Goal: Information Seeking & Learning: Learn about a topic

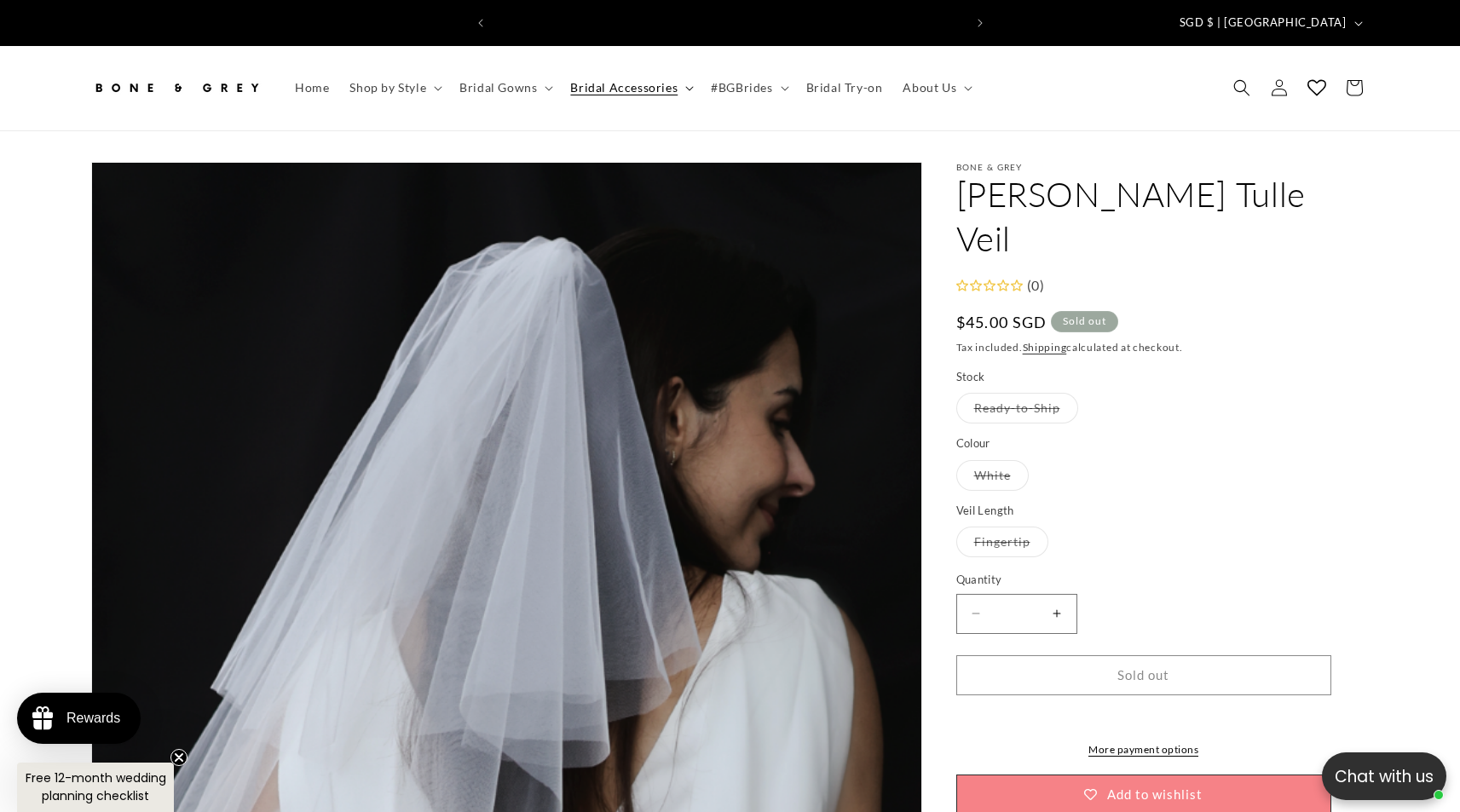
scroll to position [0, 469]
click at [646, 80] on span "Bridal Accessories" at bounding box center [624, 88] width 108 height 15
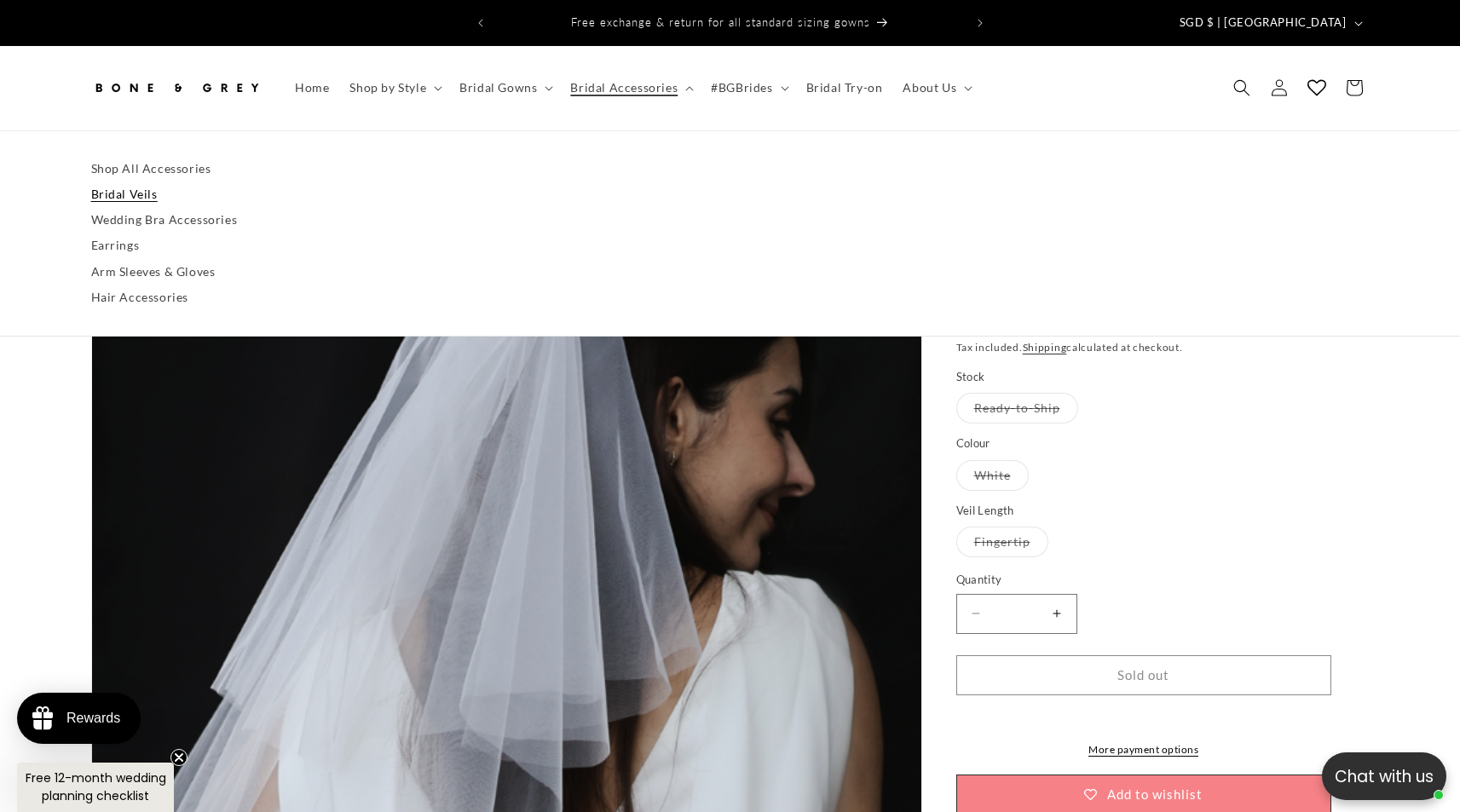
click at [131, 182] on link "Bridal Veils" at bounding box center [730, 195] width 1278 height 26
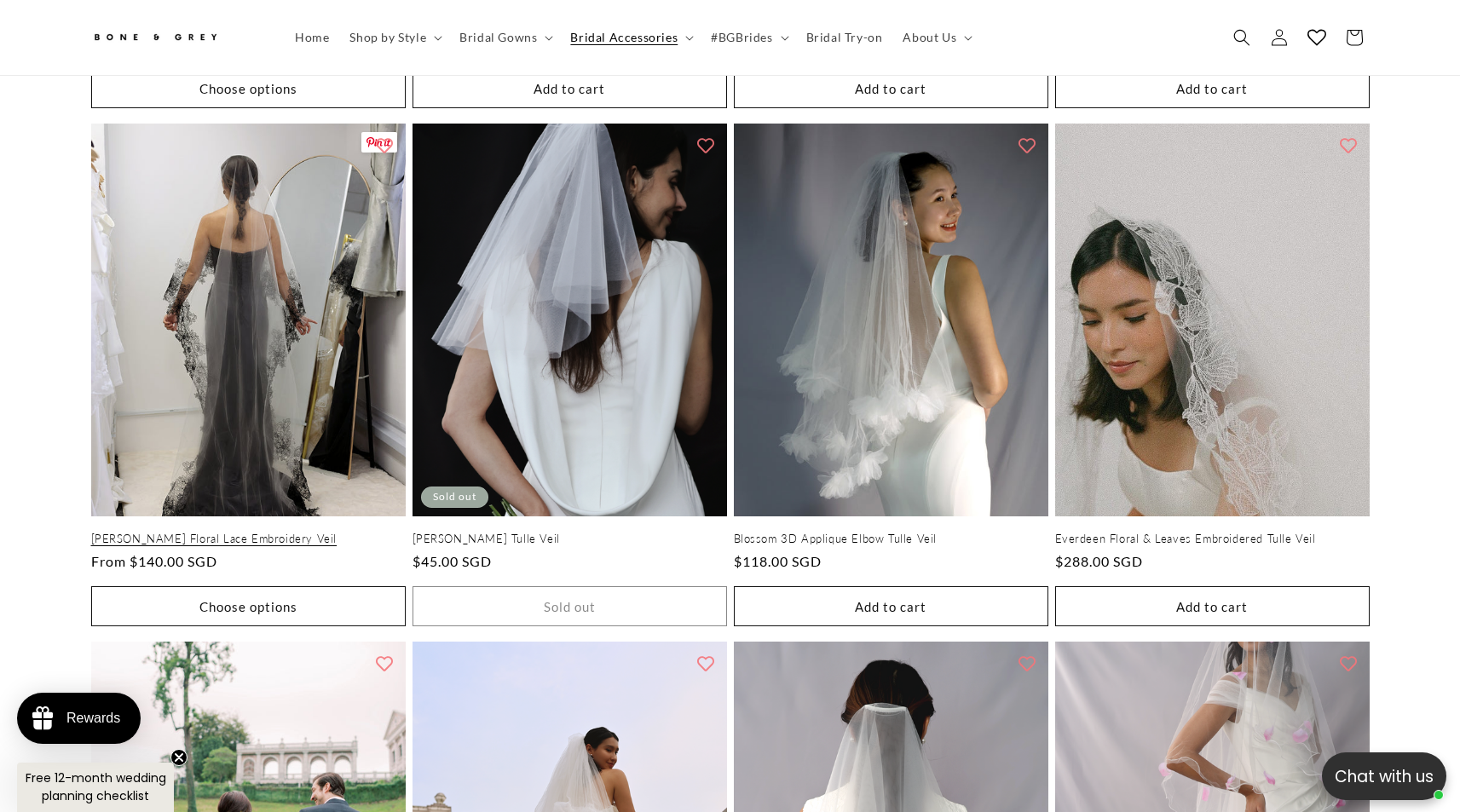
click at [190, 532] on link "[PERSON_NAME] Floral Lace Embroidery Veil" at bounding box center [248, 539] width 314 height 15
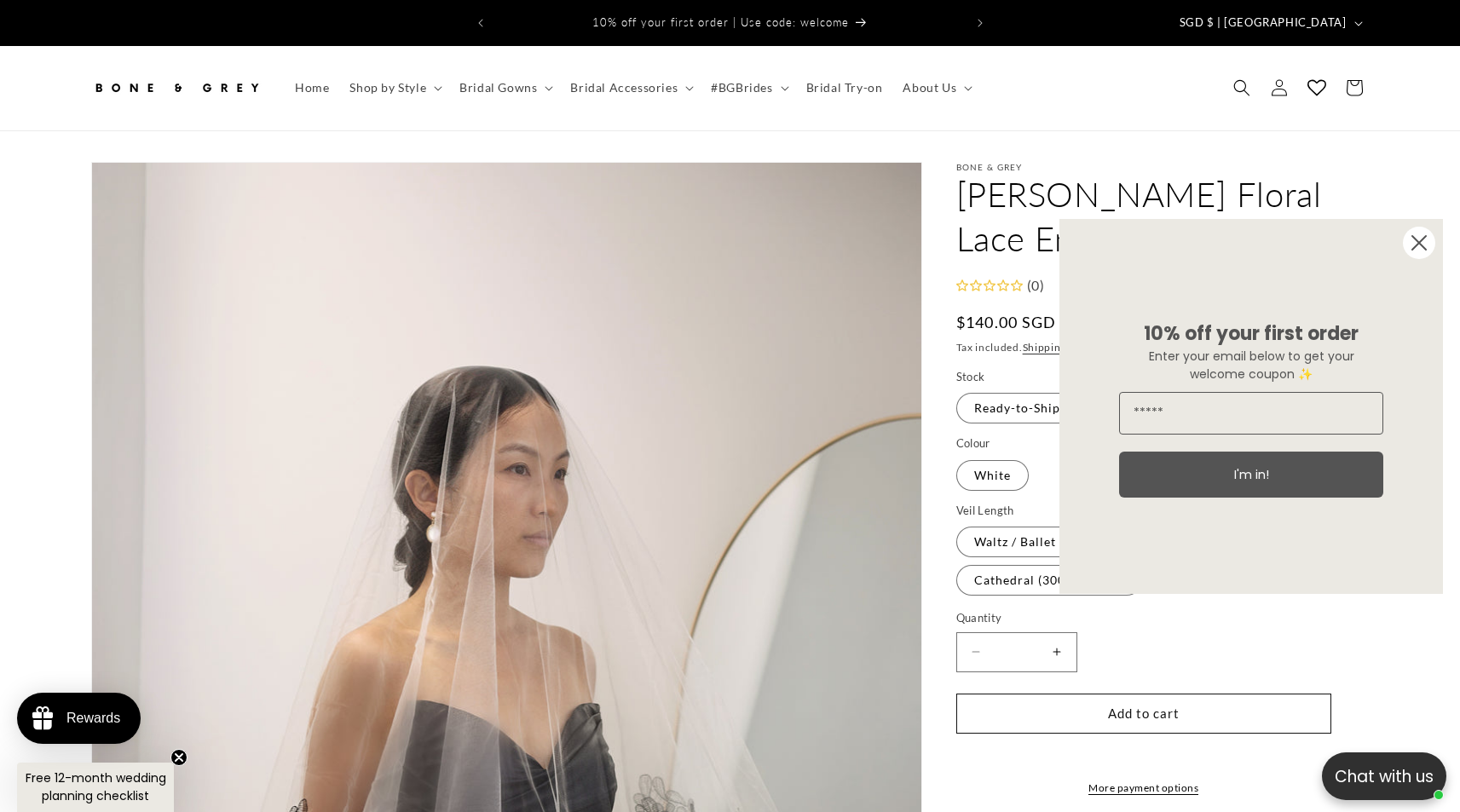
click at [1418, 237] on circle "Close dialog" at bounding box center [1419, 242] width 32 height 32
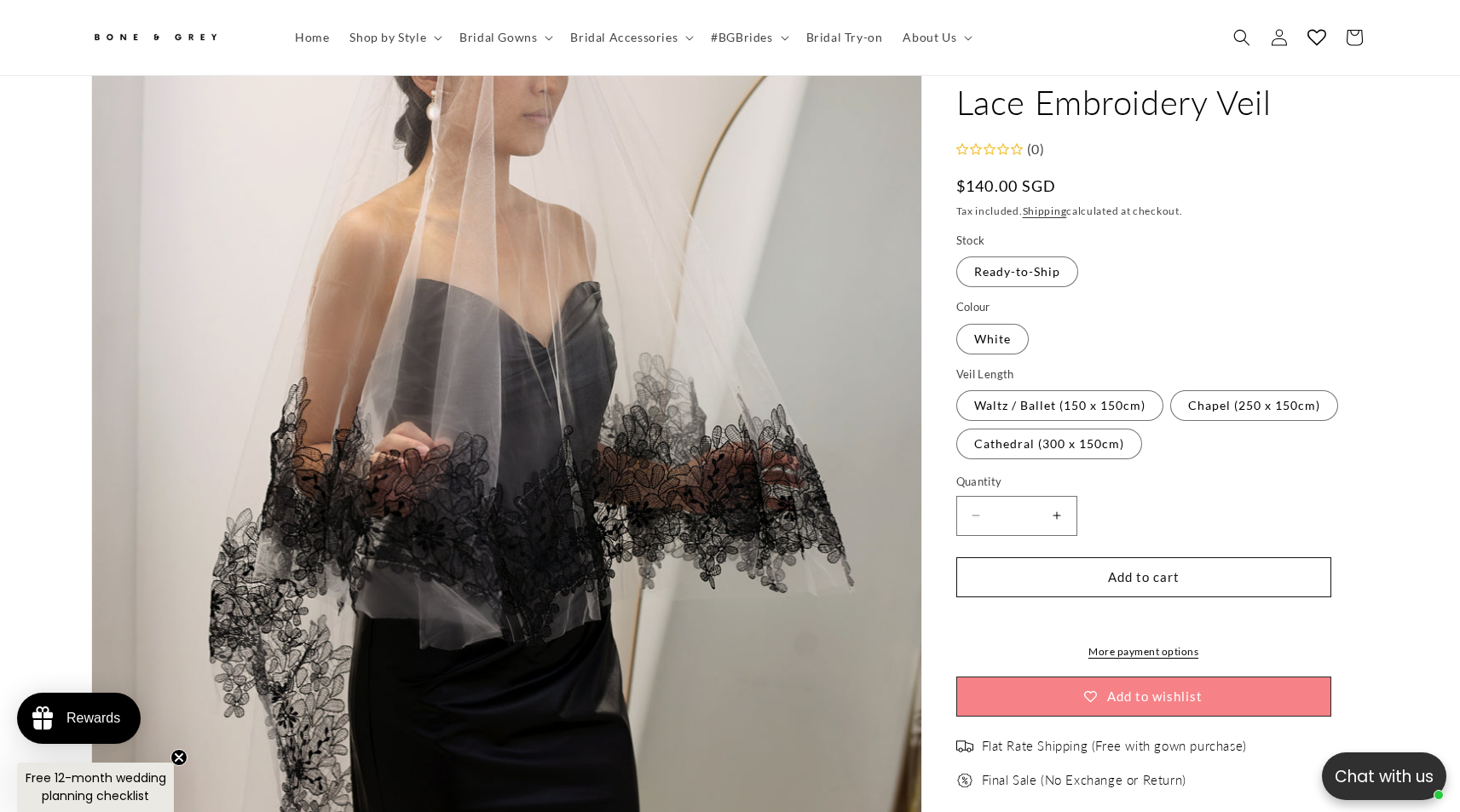
scroll to position [434, 0]
